Goal: Information Seeking & Learning: Check status

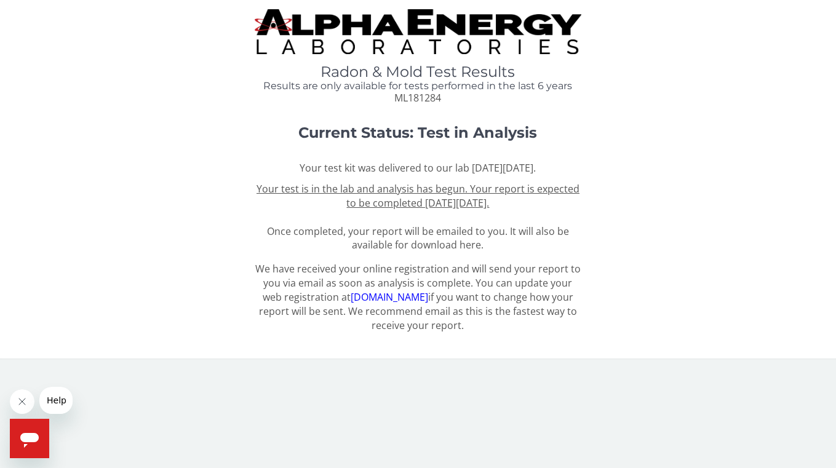
click at [408, 98] on span "ML181284" at bounding box center [417, 98] width 47 height 14
copy span "ML181284"
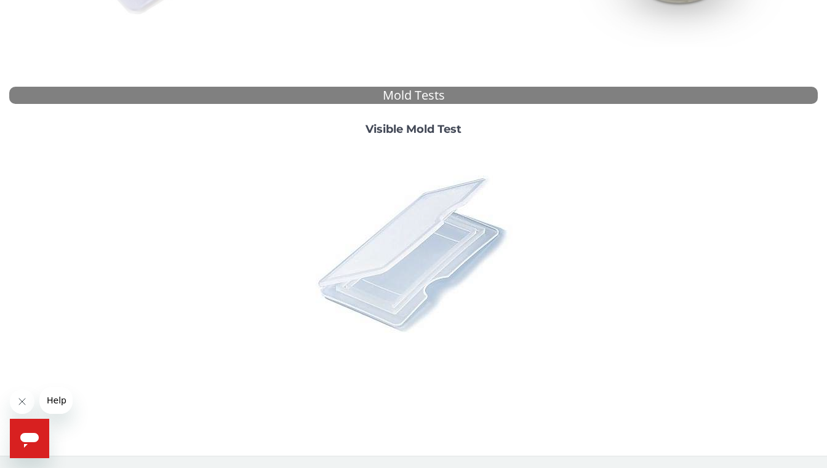
click at [423, 289] on img at bounding box center [413, 253] width 215 height 215
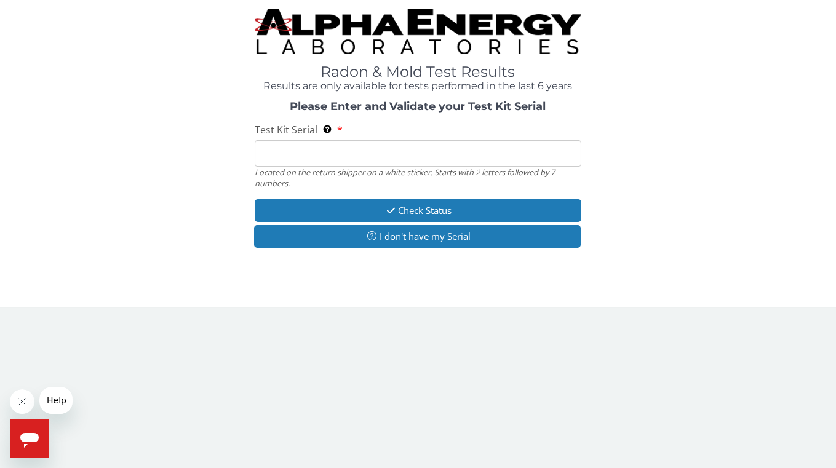
click at [411, 147] on input "Test Kit Serial Located on the return shipper on a white sticker. Starts with 2…" at bounding box center [418, 153] width 327 height 26
paste input "ML181284"
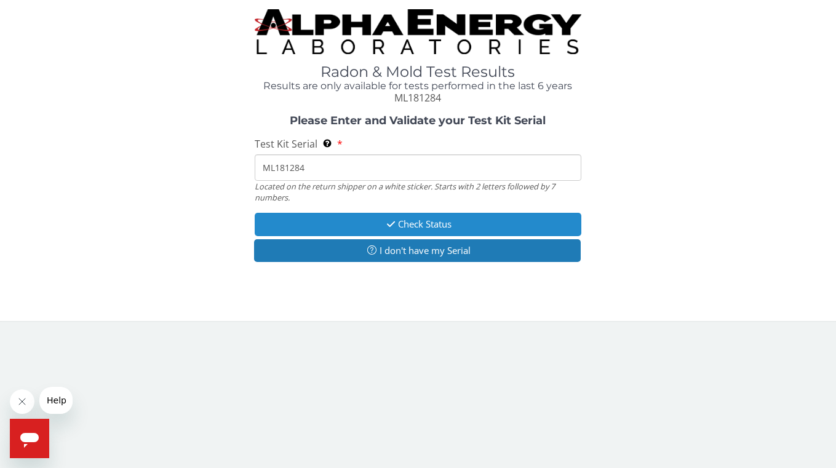
type input "ML181284"
click at [399, 223] on button "Check Status" at bounding box center [418, 224] width 327 height 23
